Goal: Task Accomplishment & Management: Manage account settings

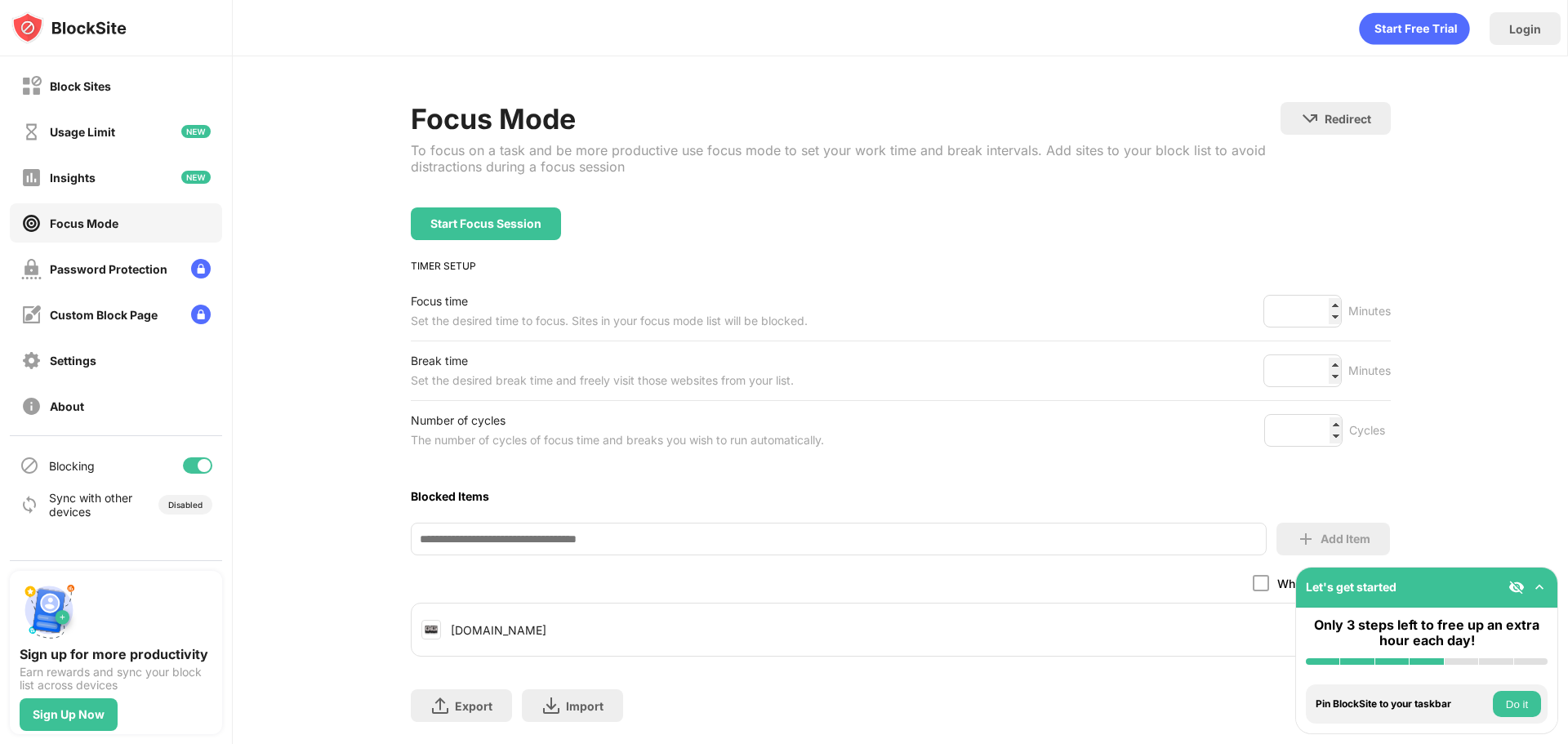
click at [38, 68] on div "Block Sites" at bounding box center [116, 85] width 212 height 39
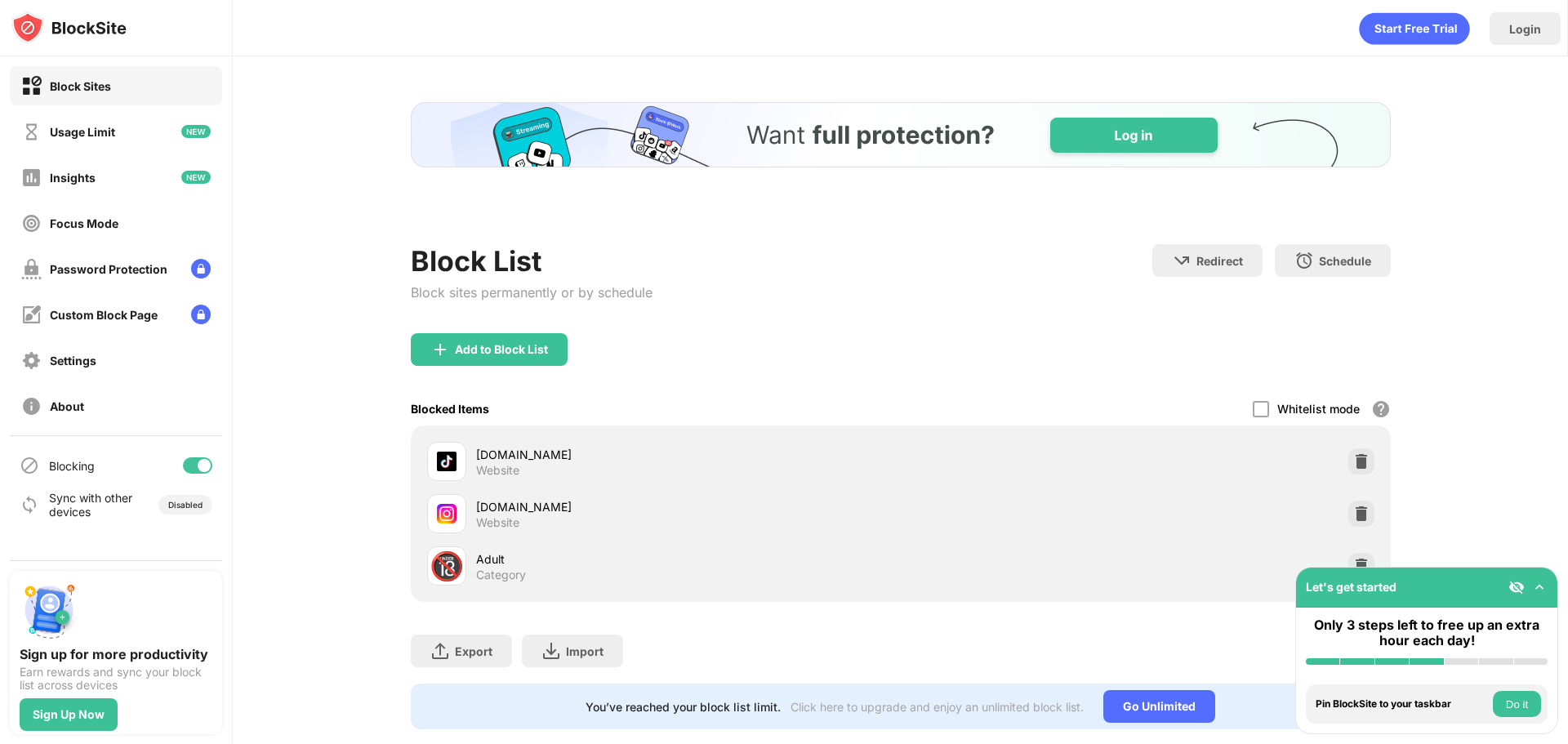
click at [62, 85] on div "Block Sites" at bounding box center [81, 86] width 62 height 14
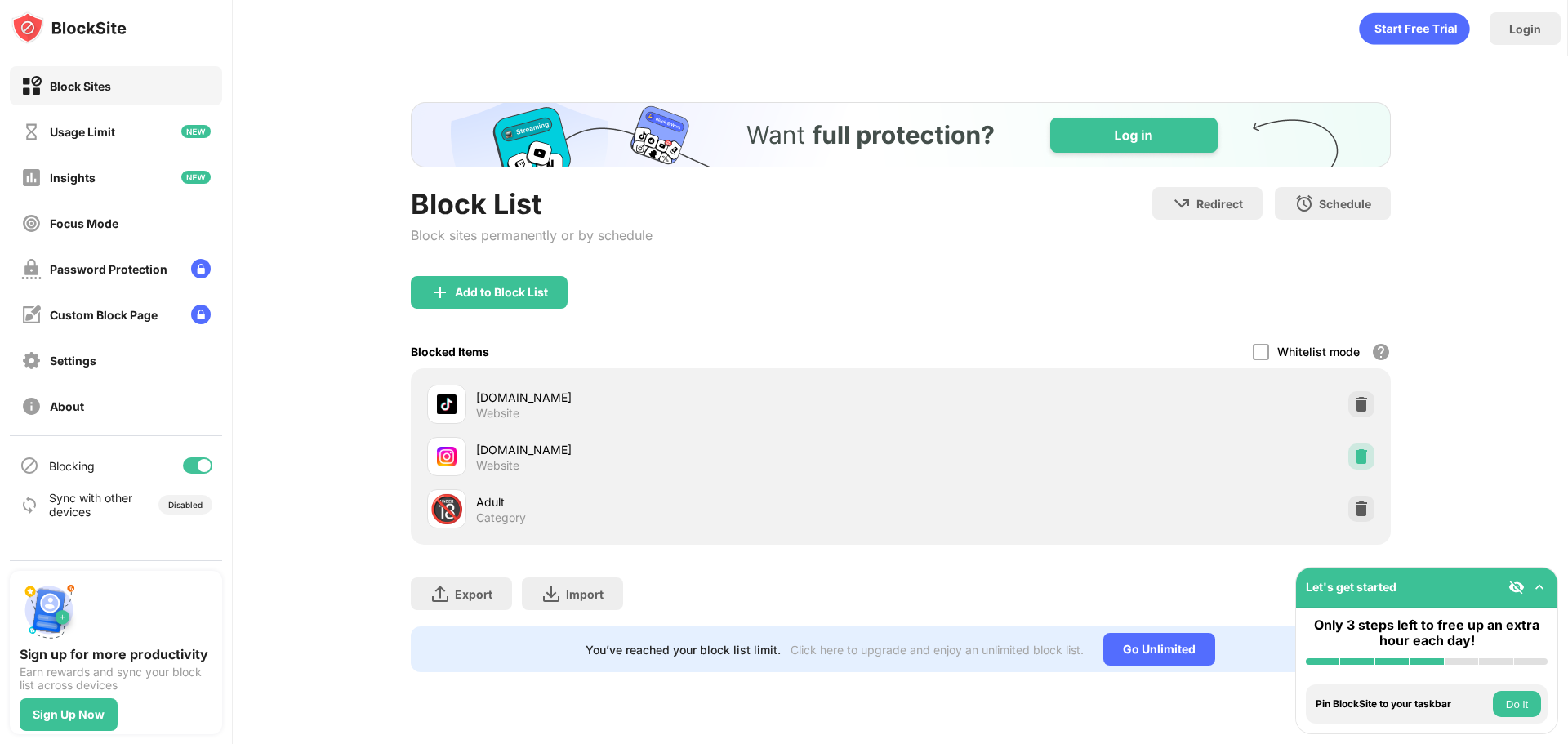
click at [1357, 457] on img at bounding box center [1361, 457] width 17 height 17
